Goal: Find specific page/section: Find specific page/section

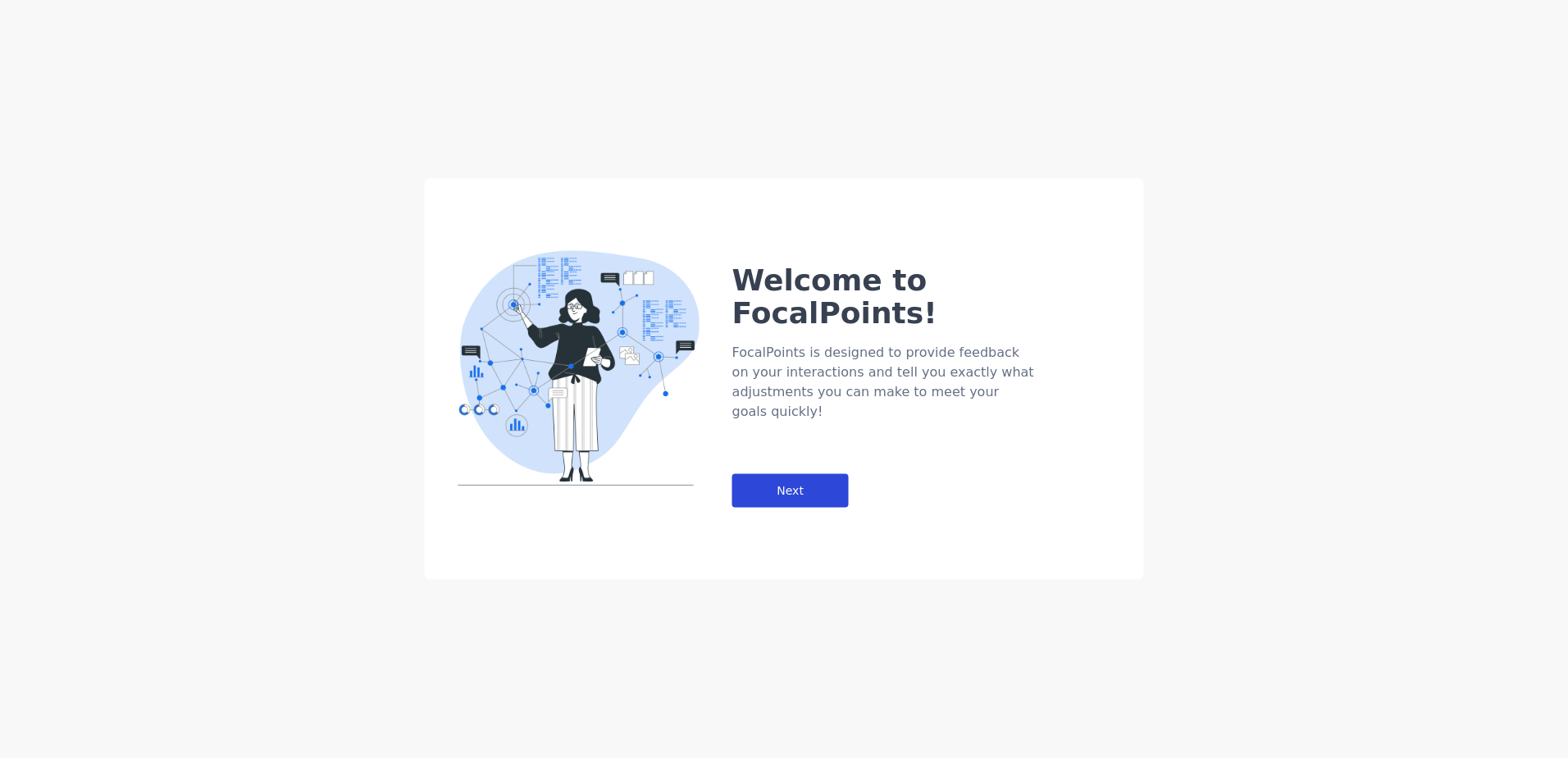
click at [826, 474] on div "Next" at bounding box center [790, 490] width 117 height 33
